Goal: Task Accomplishment & Management: Use online tool/utility

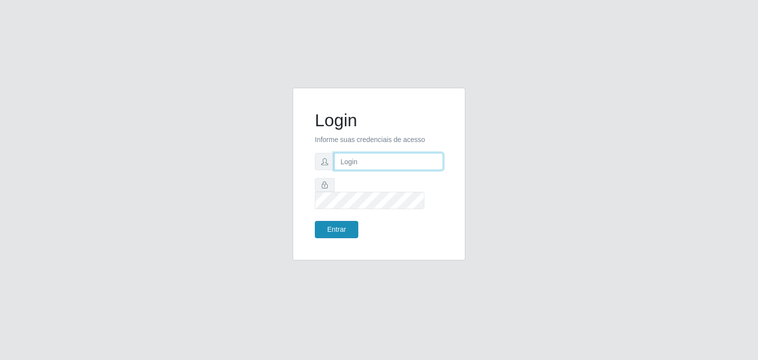
type input "jeisonrede@compras"
click at [352, 221] on button "Entrar" at bounding box center [336, 229] width 43 height 17
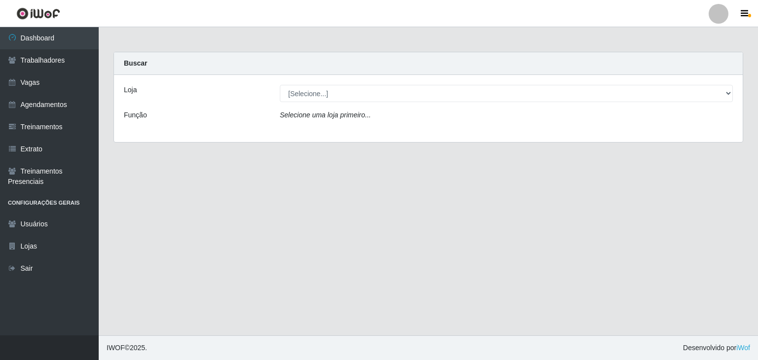
click at [333, 81] on div "Loja [Selecione...] Rede Compras Supermercados - LOJA 1 Rede Compras Supermerca…" at bounding box center [428, 108] width 629 height 67
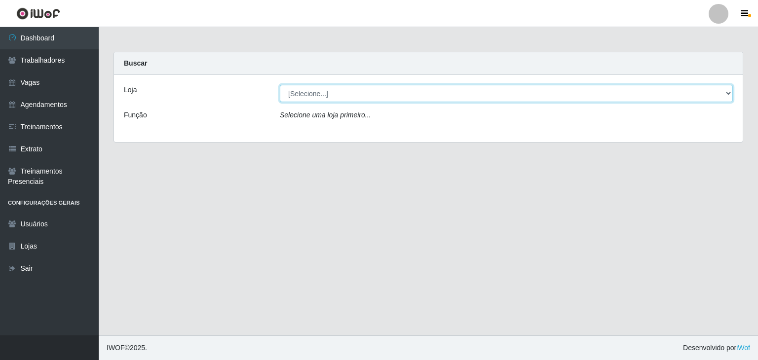
click at [338, 99] on select "[Selecione...] Rede Compras Supermercados - LOJA 1 Rede Compras Supermercados -…" at bounding box center [506, 93] width 453 height 17
select select "397"
click at [280, 85] on select "[Selecione...] Rede Compras Supermercados - LOJA 1 Rede Compras Supermercados -…" at bounding box center [506, 93] width 453 height 17
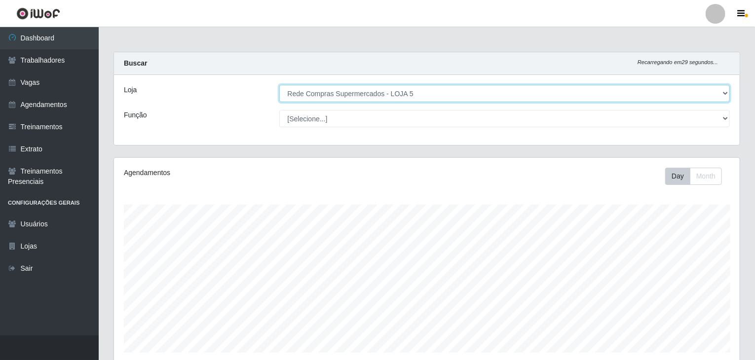
scroll to position [346, 0]
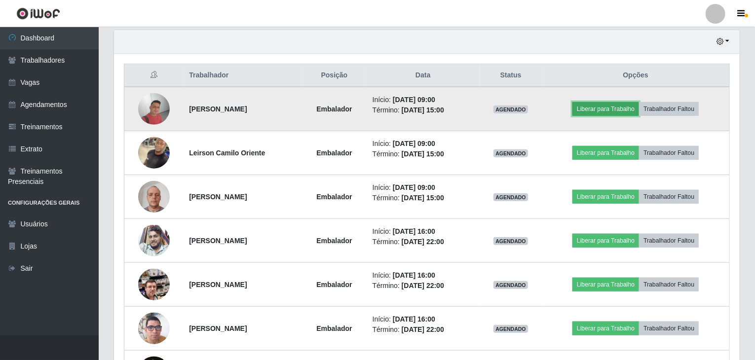
click at [609, 110] on button "Liberar para Trabalho" at bounding box center [606, 109] width 67 height 14
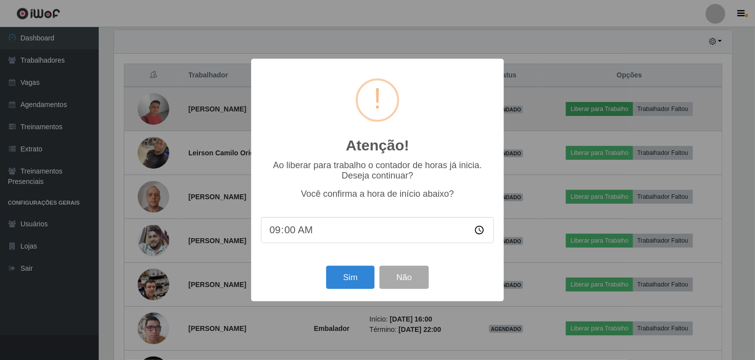
scroll to position [205, 622]
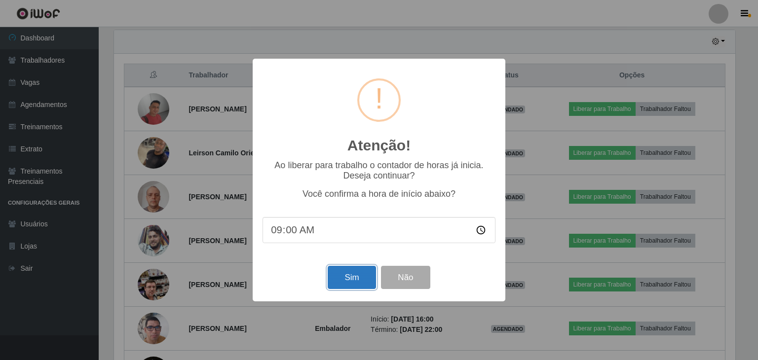
click at [366, 271] on button "Sim" at bounding box center [352, 277] width 48 height 23
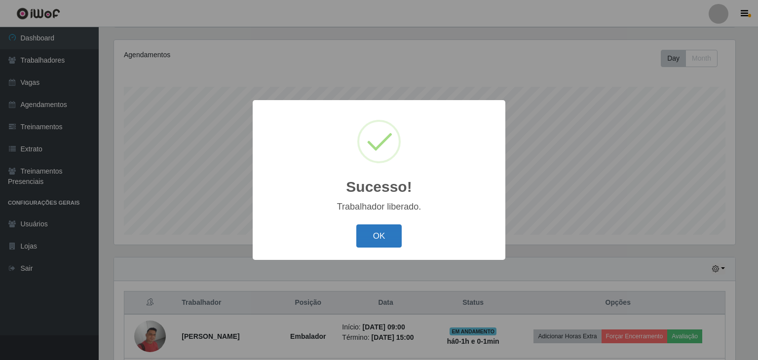
click at [390, 231] on button "OK" at bounding box center [379, 236] width 46 height 23
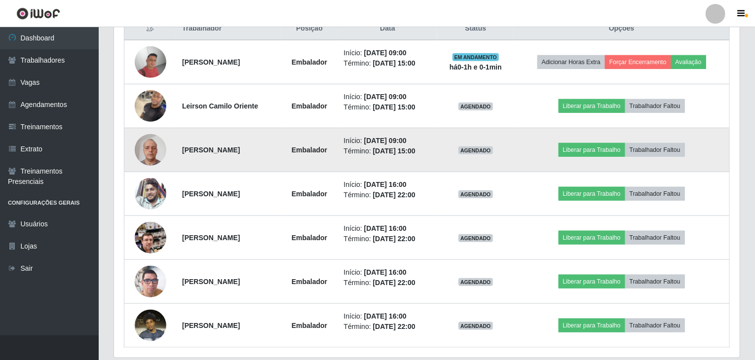
scroll to position [375, 0]
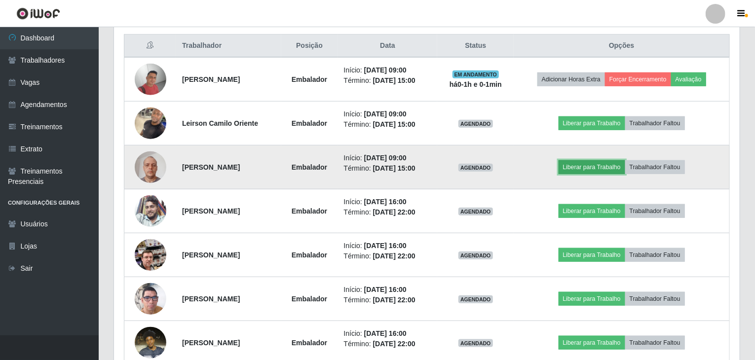
click at [600, 164] on button "Liberar para Trabalho" at bounding box center [592, 167] width 67 height 14
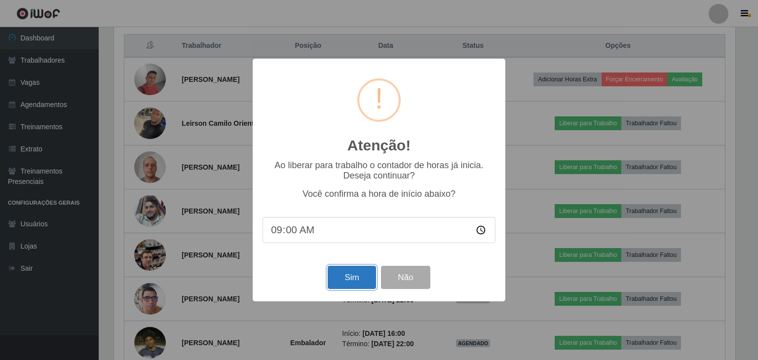
click at [350, 276] on button "Sim" at bounding box center [352, 277] width 48 height 23
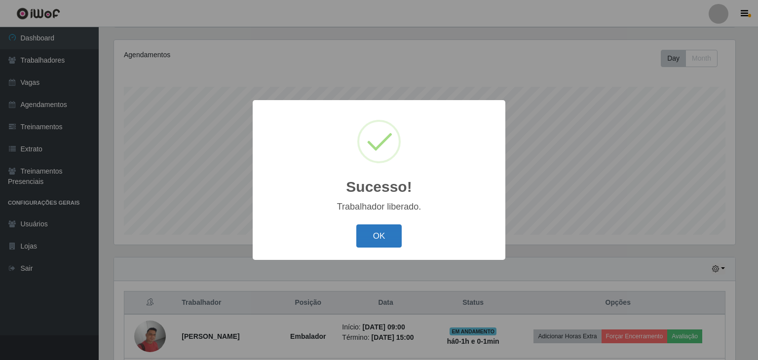
click at [388, 232] on button "OK" at bounding box center [379, 236] width 46 height 23
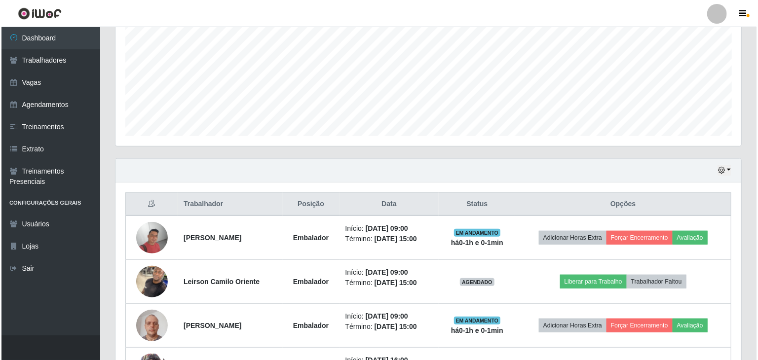
scroll to position [414, 0]
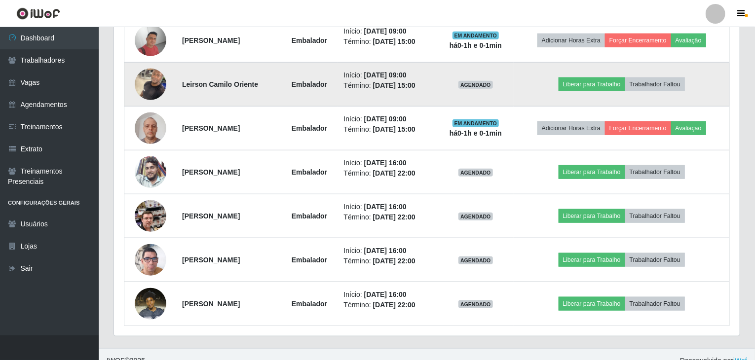
click at [153, 84] on img at bounding box center [151, 84] width 32 height 42
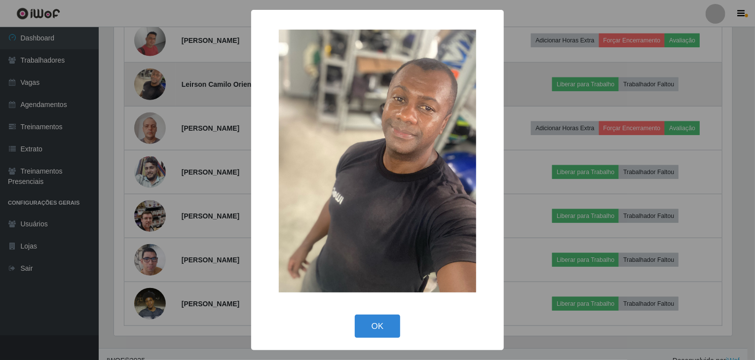
scroll to position [205, 622]
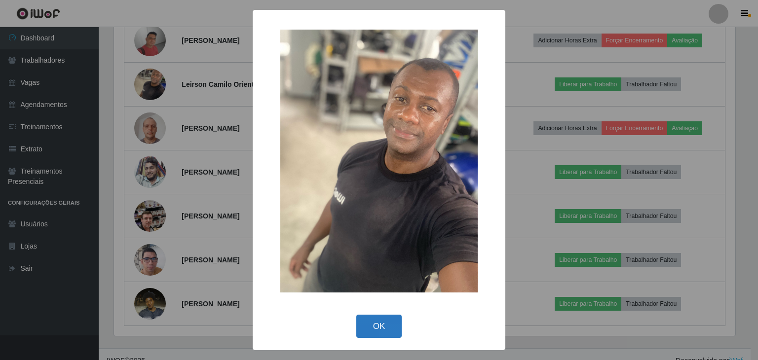
click at [391, 324] on button "OK" at bounding box center [379, 326] width 46 height 23
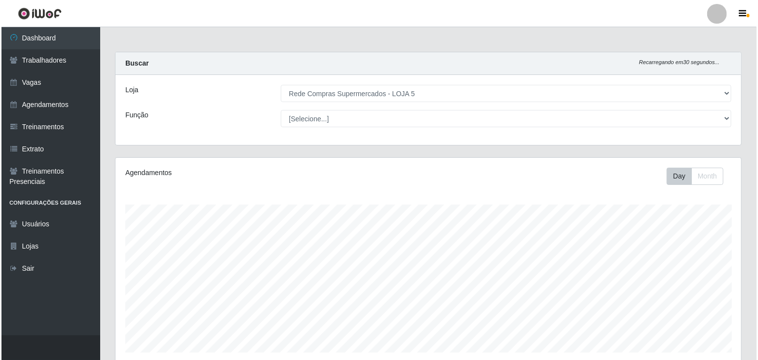
scroll to position [247, 0]
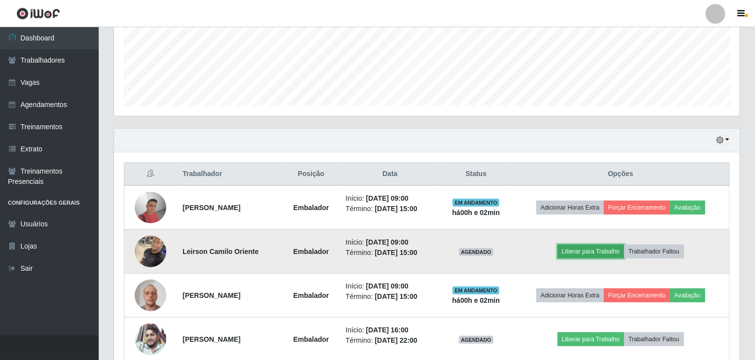
click at [594, 251] on button "Liberar para Trabalho" at bounding box center [591, 252] width 67 height 14
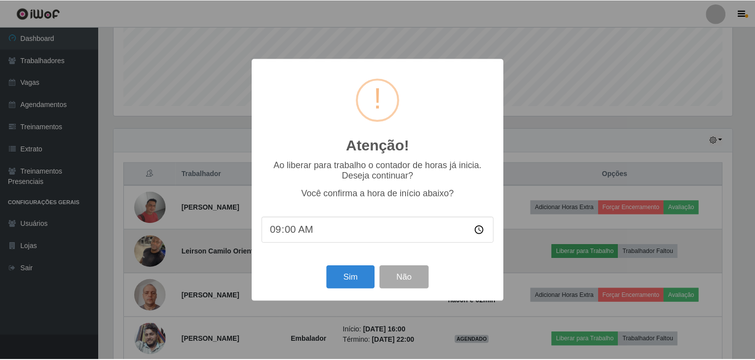
scroll to position [205, 622]
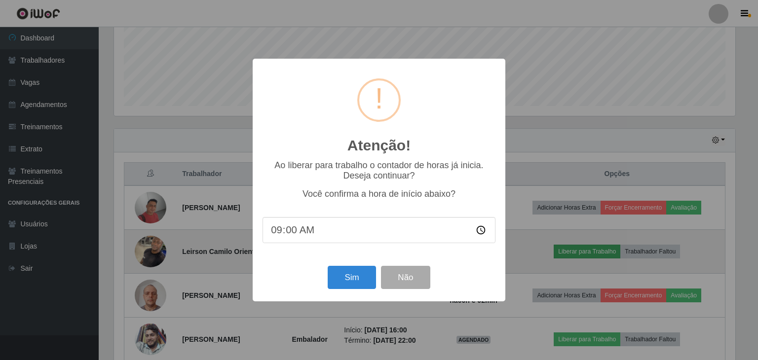
type input "09:02"
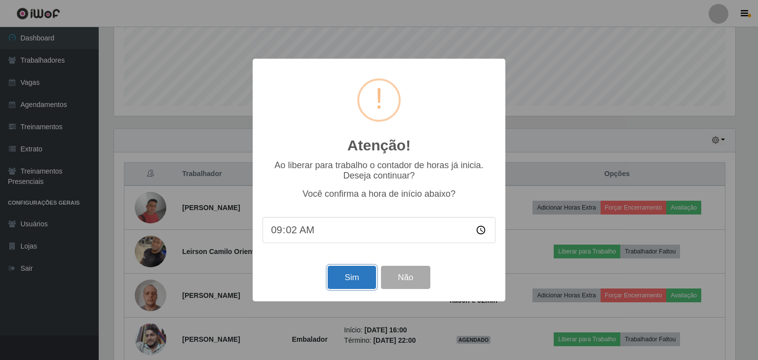
click at [361, 288] on button "Sim" at bounding box center [352, 277] width 48 height 23
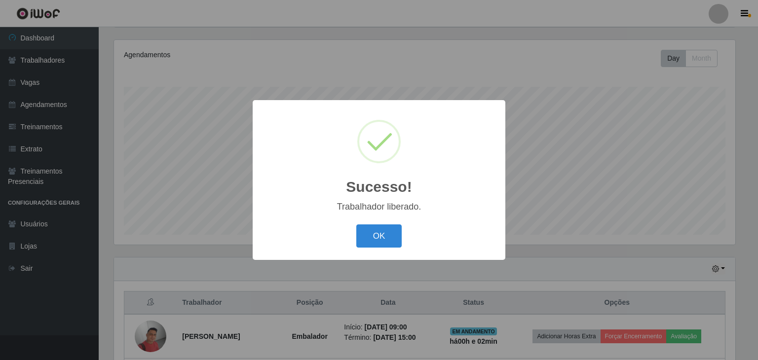
click at [355, 227] on div "OK Cancel" at bounding box center [379, 236] width 233 height 28
click at [377, 230] on button "OK" at bounding box center [379, 236] width 46 height 23
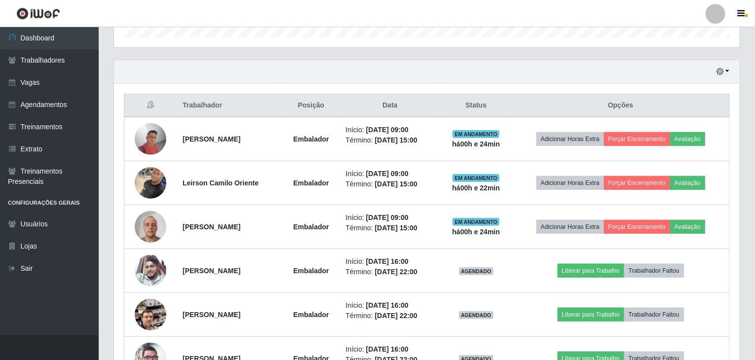
scroll to position [0, 0]
